Goal: Task Accomplishment & Management: Complete application form

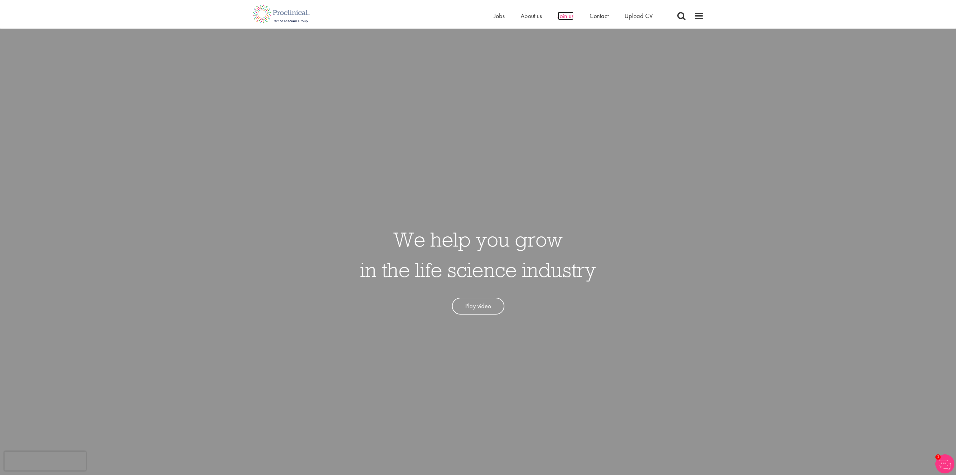
click at [568, 13] on span "Join us" at bounding box center [566, 16] width 16 height 8
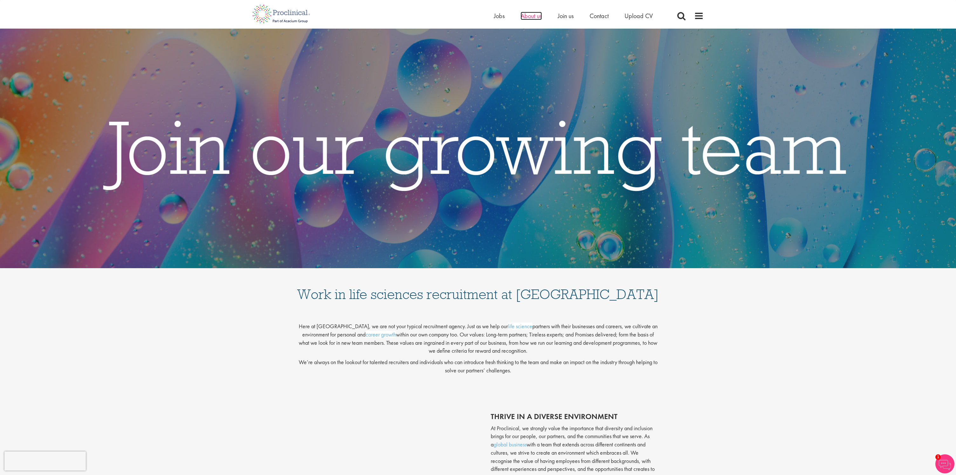
click at [531, 17] on span "About us" at bounding box center [530, 16] width 21 height 8
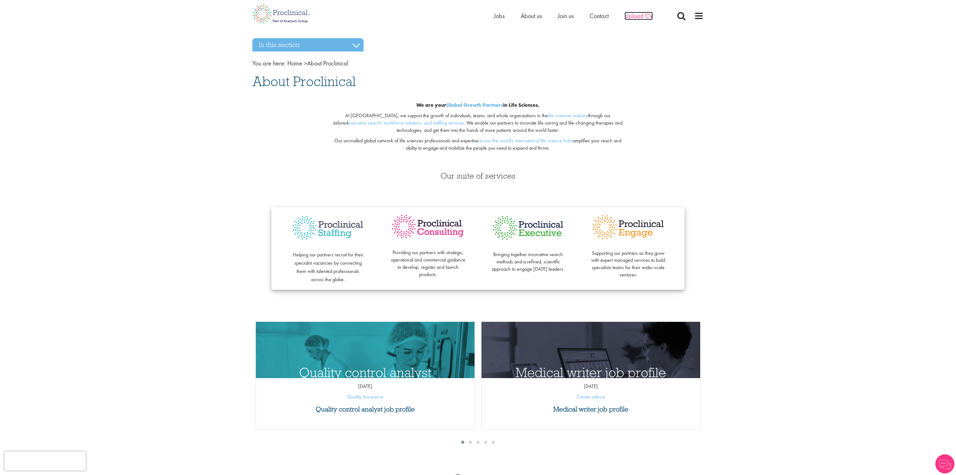
click at [638, 17] on span "Upload CV" at bounding box center [638, 16] width 28 height 8
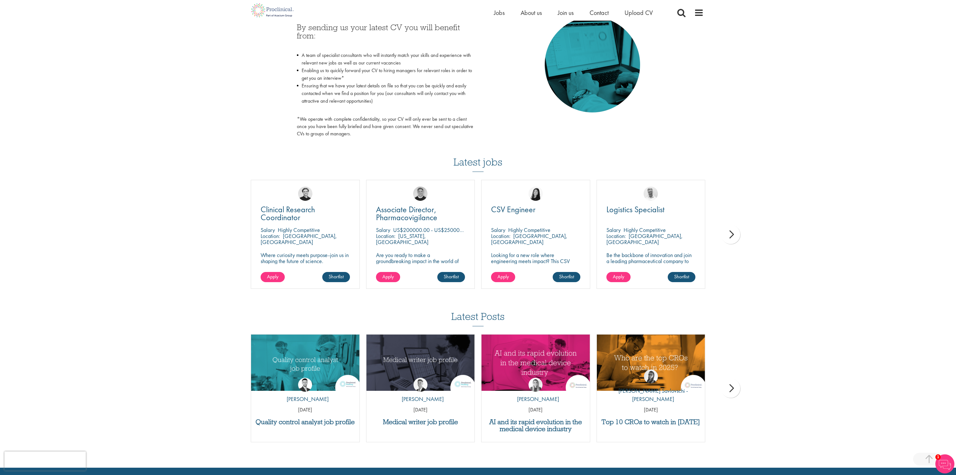
scroll to position [314, 0]
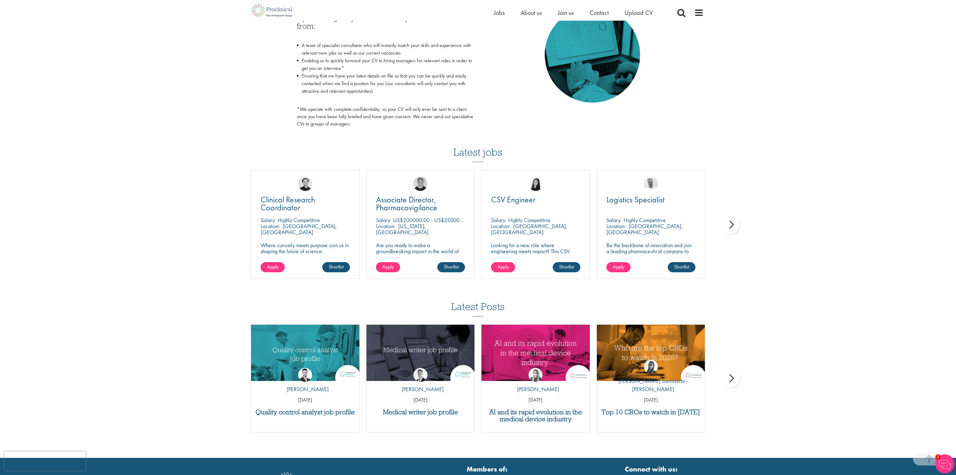
click at [729, 227] on div "next" at bounding box center [730, 224] width 19 height 19
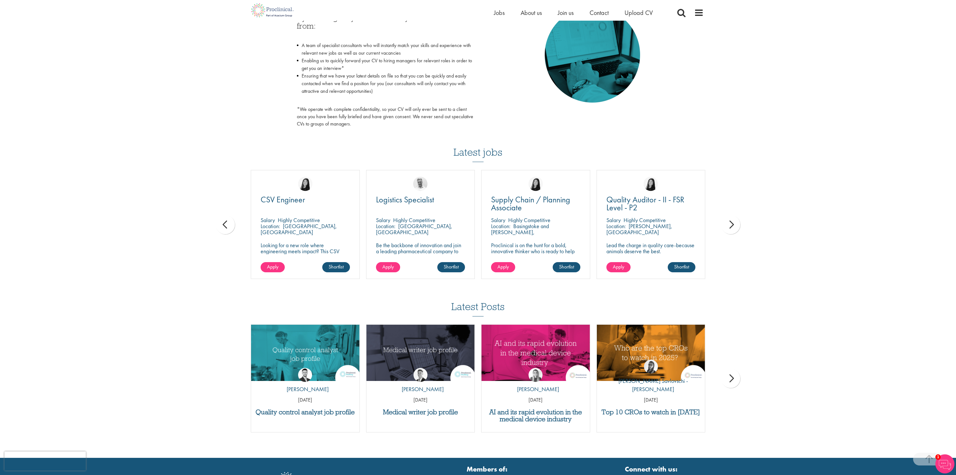
click at [729, 227] on div "next" at bounding box center [730, 224] width 19 height 19
click at [729, 227] on div "You are here: Home > Upload CV Upload CV Start getting matched with new jobs as…" at bounding box center [478, 72] width 956 height 772
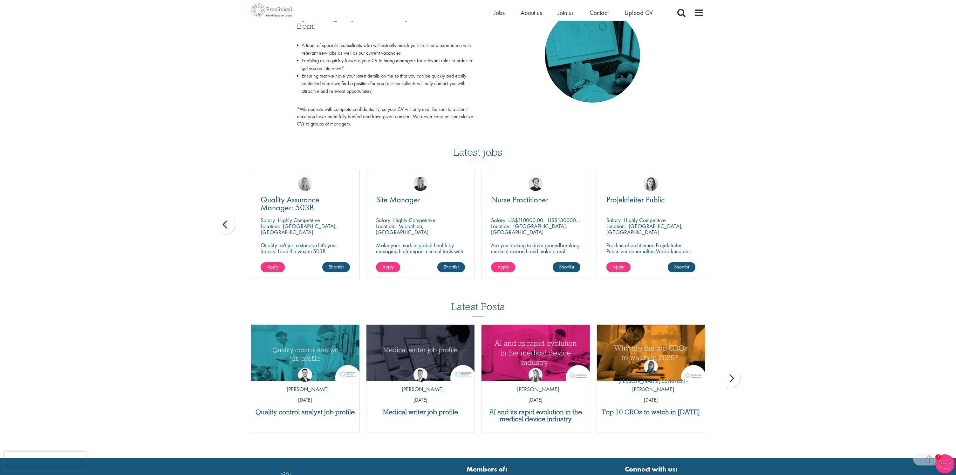
click at [729, 227] on div "You are here: Home > Upload CV Upload CV Start getting matched with new jobs as…" at bounding box center [478, 72] width 956 height 772
click at [226, 229] on div "prev" at bounding box center [225, 224] width 19 height 19
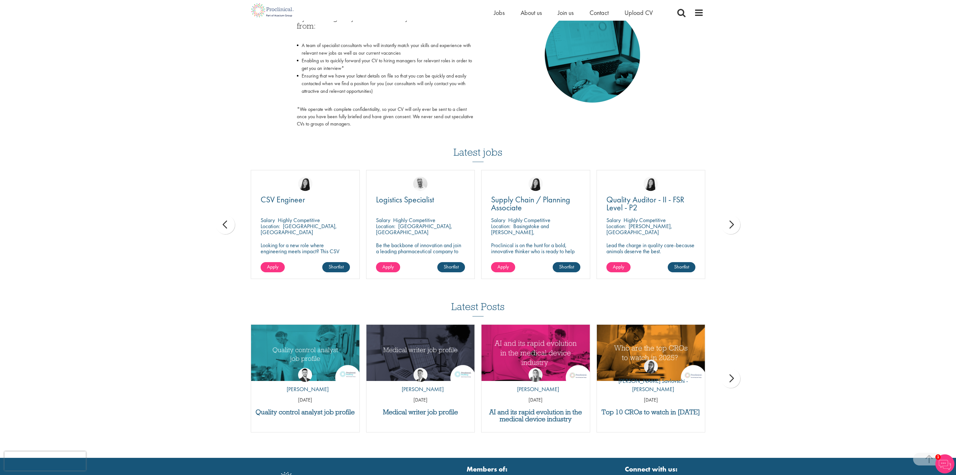
click at [226, 229] on div "prev" at bounding box center [225, 224] width 19 height 19
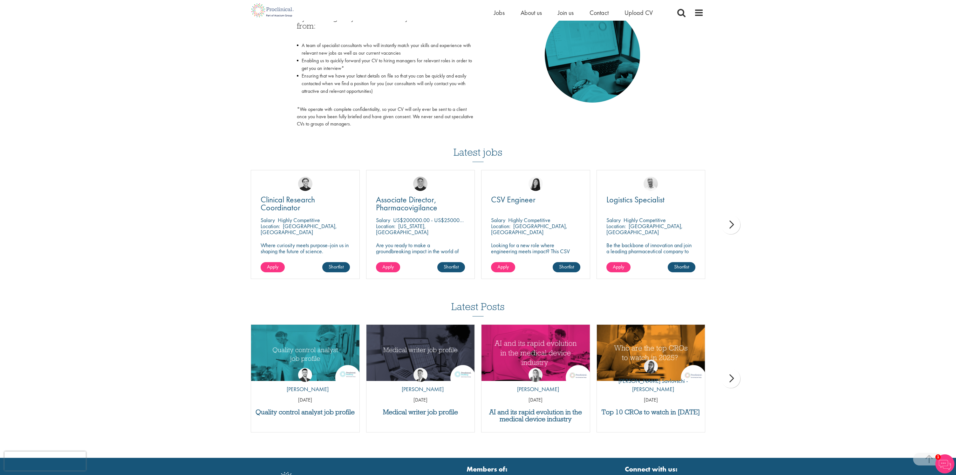
click at [226, 229] on div "You are here: Home > Upload CV Upload CV Start getting matched with new jobs as…" at bounding box center [478, 72] width 956 height 772
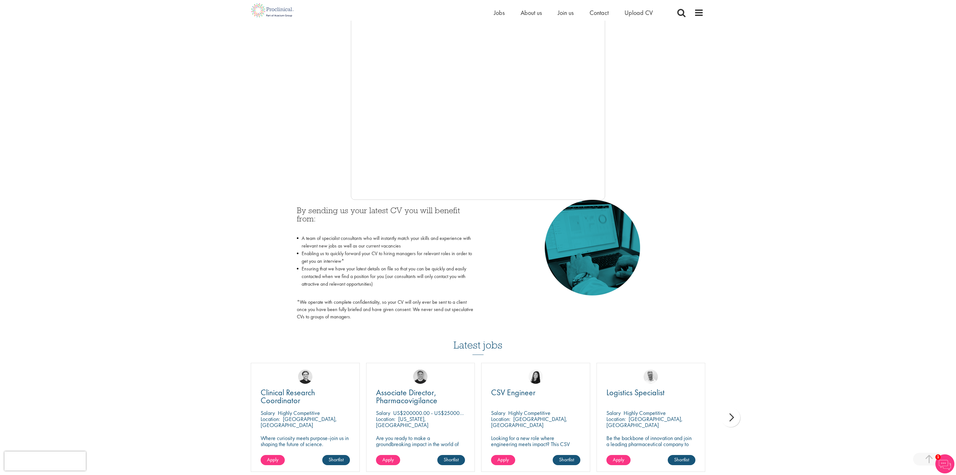
scroll to position [0, 0]
